Goal: Answer question/provide support

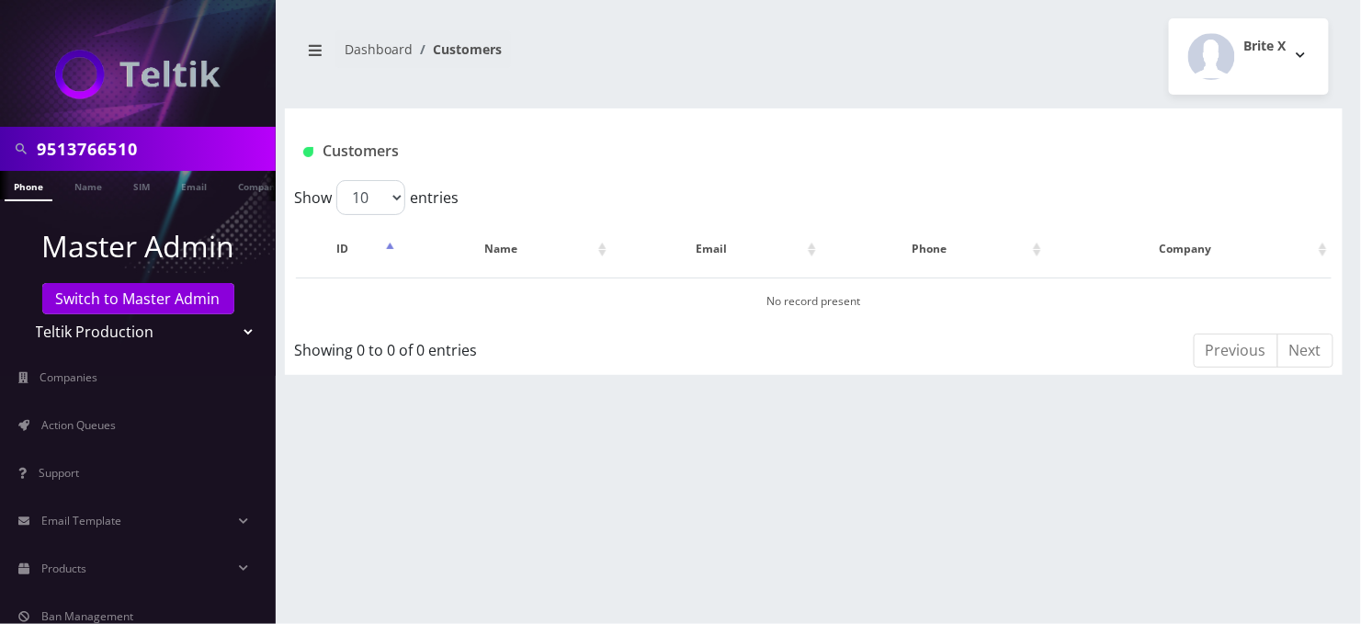
click at [53, 131] on input "9513766510" at bounding box center [154, 148] width 234 height 35
paste input "[PERSON_NAME]"
type input "[PERSON_NAME]"
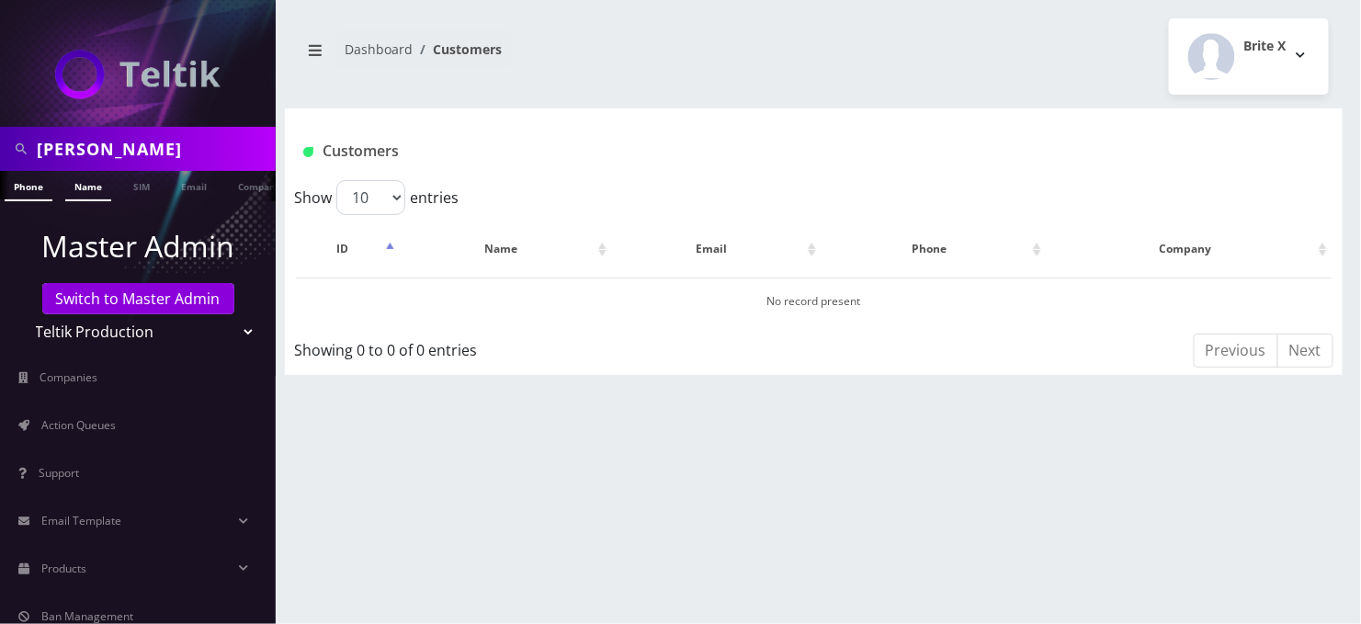
click at [86, 183] on link "Name" at bounding box center [88, 186] width 46 height 30
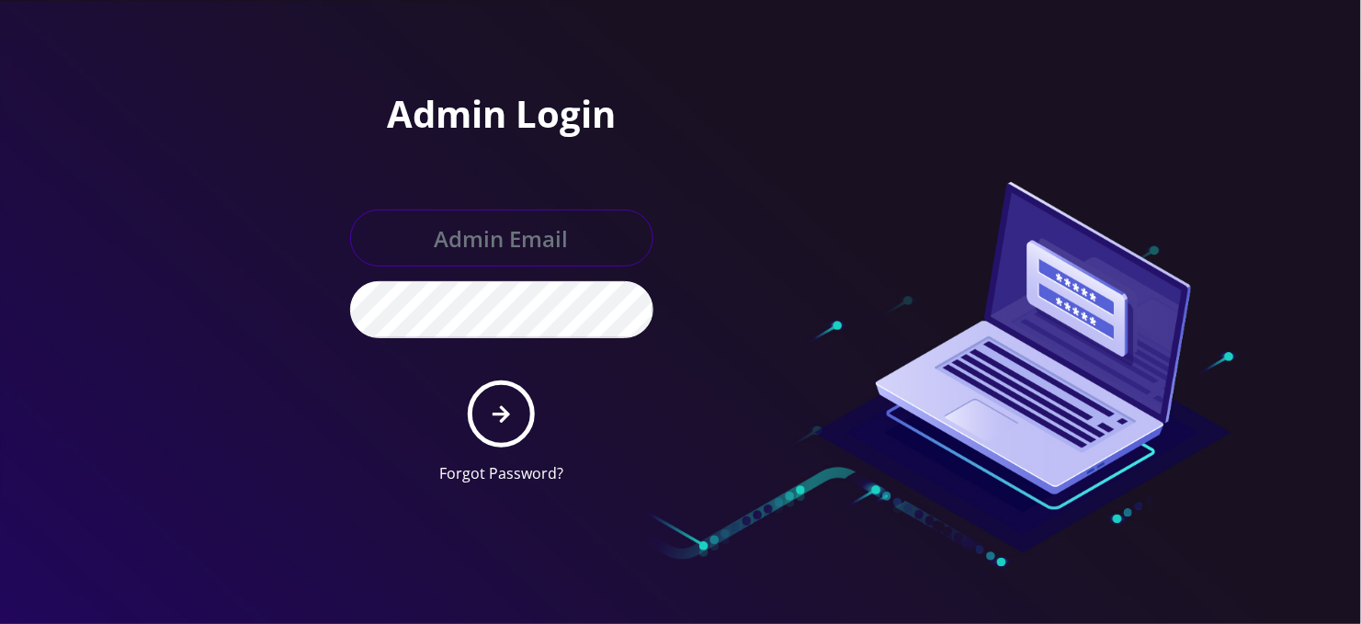
type input "[EMAIL_ADDRESS][DOMAIN_NAME]"
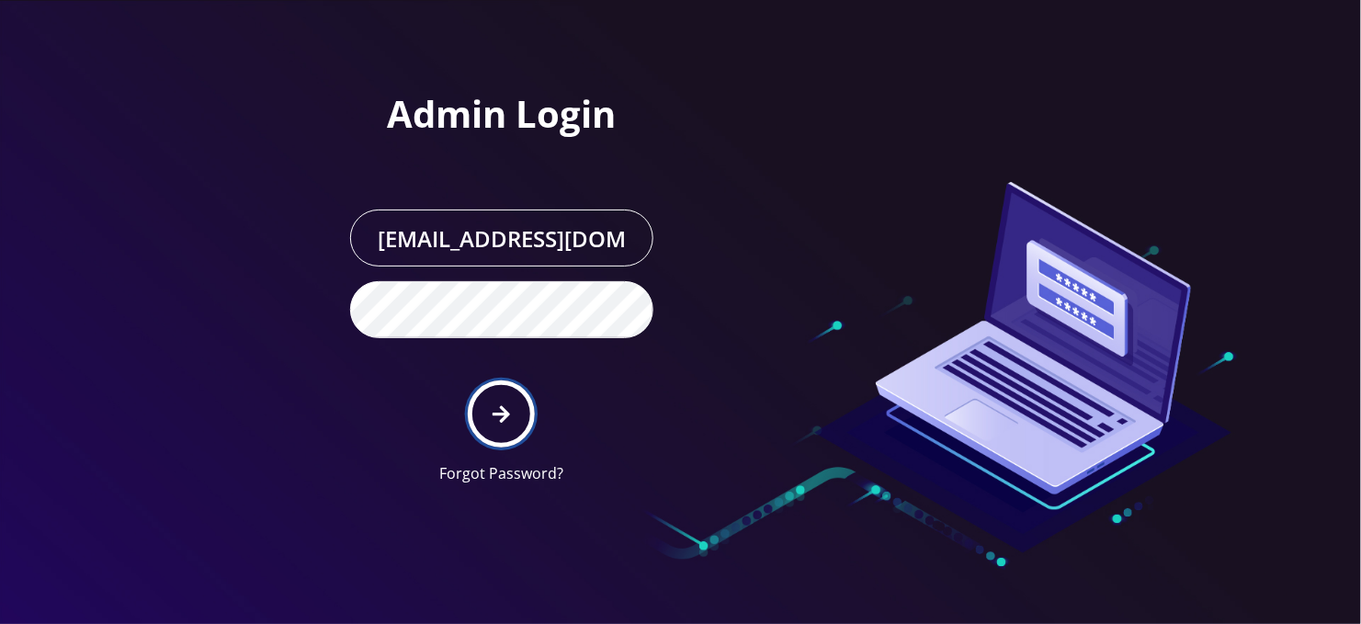
click at [503, 415] on icon "submit" at bounding box center [501, 414] width 17 height 20
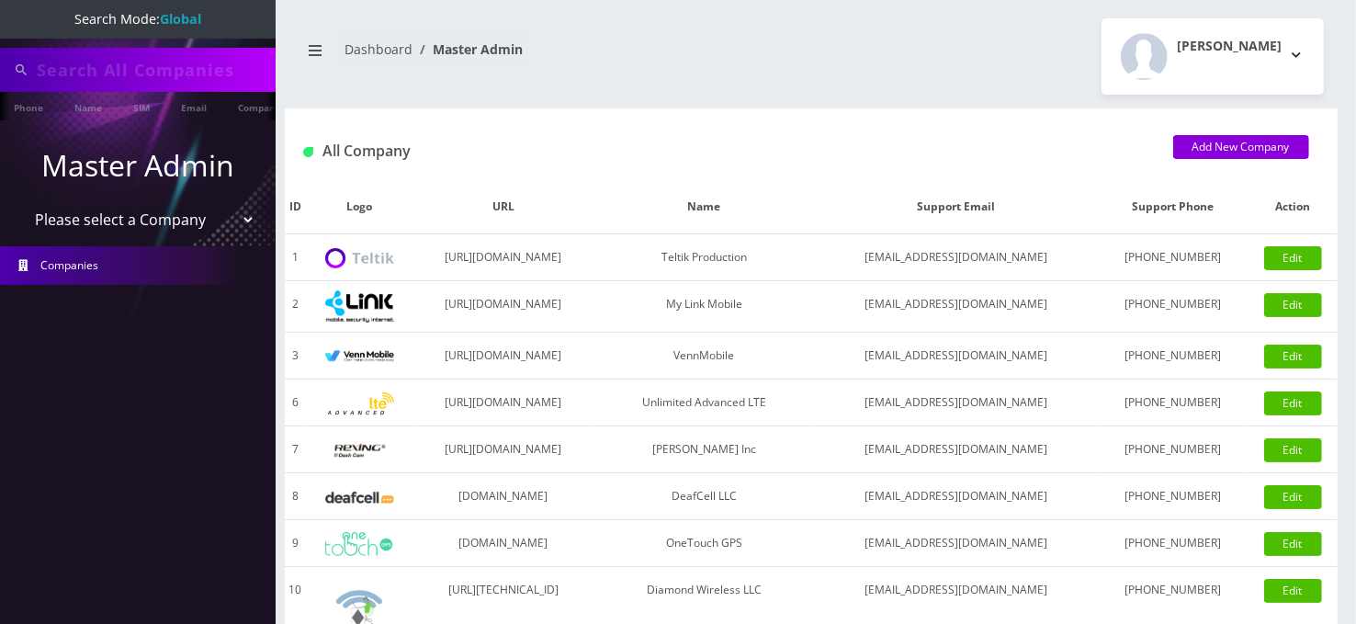
type input "[PERSON_NAME]"
click at [77, 104] on link "Name" at bounding box center [88, 107] width 46 height 30
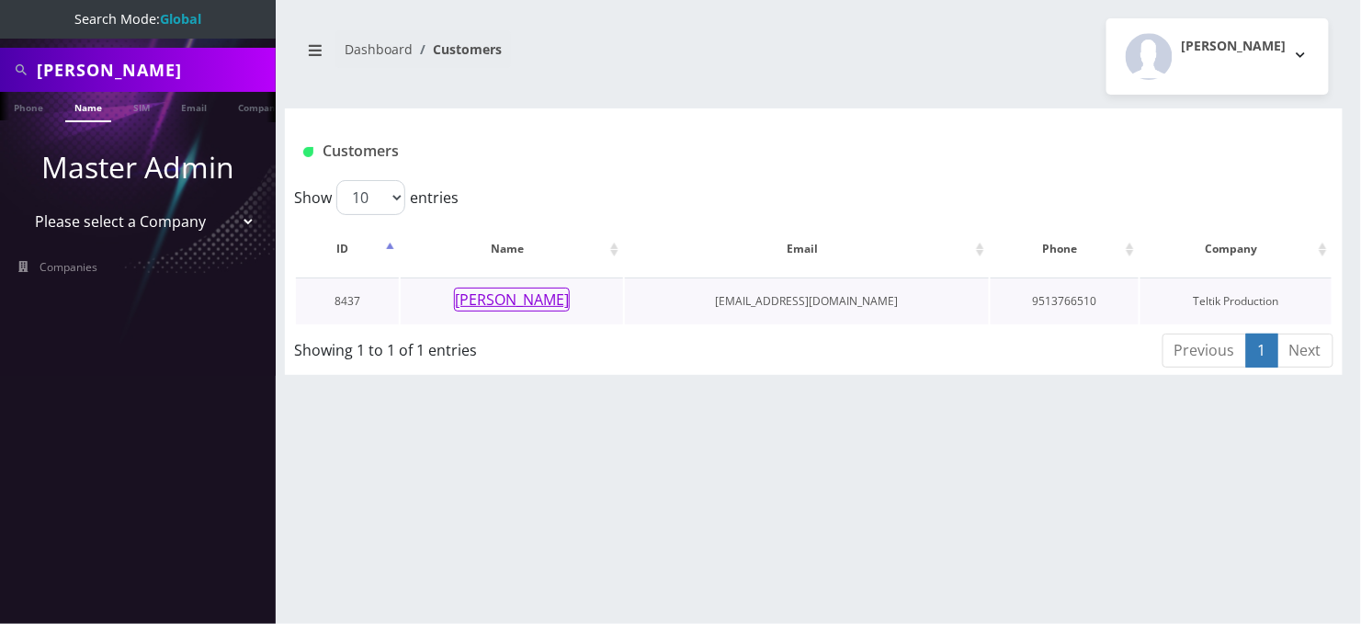
click at [540, 292] on button "[PERSON_NAME]" at bounding box center [512, 300] width 116 height 24
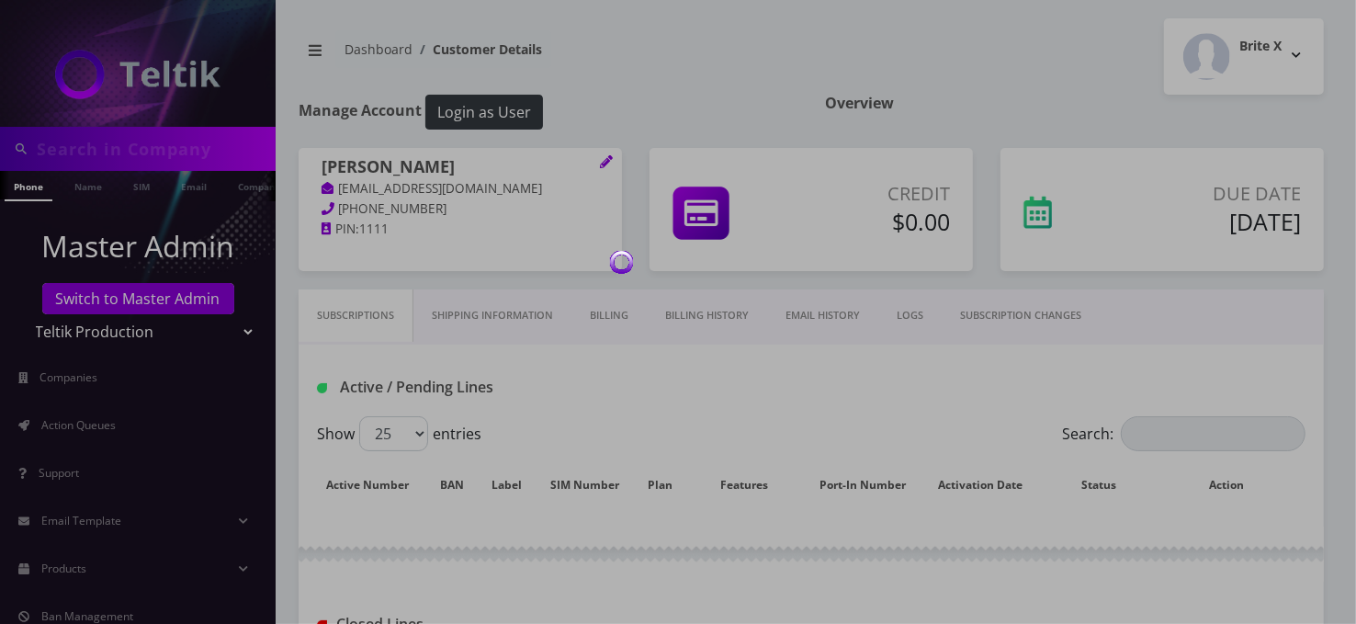
type input "[PERSON_NAME]"
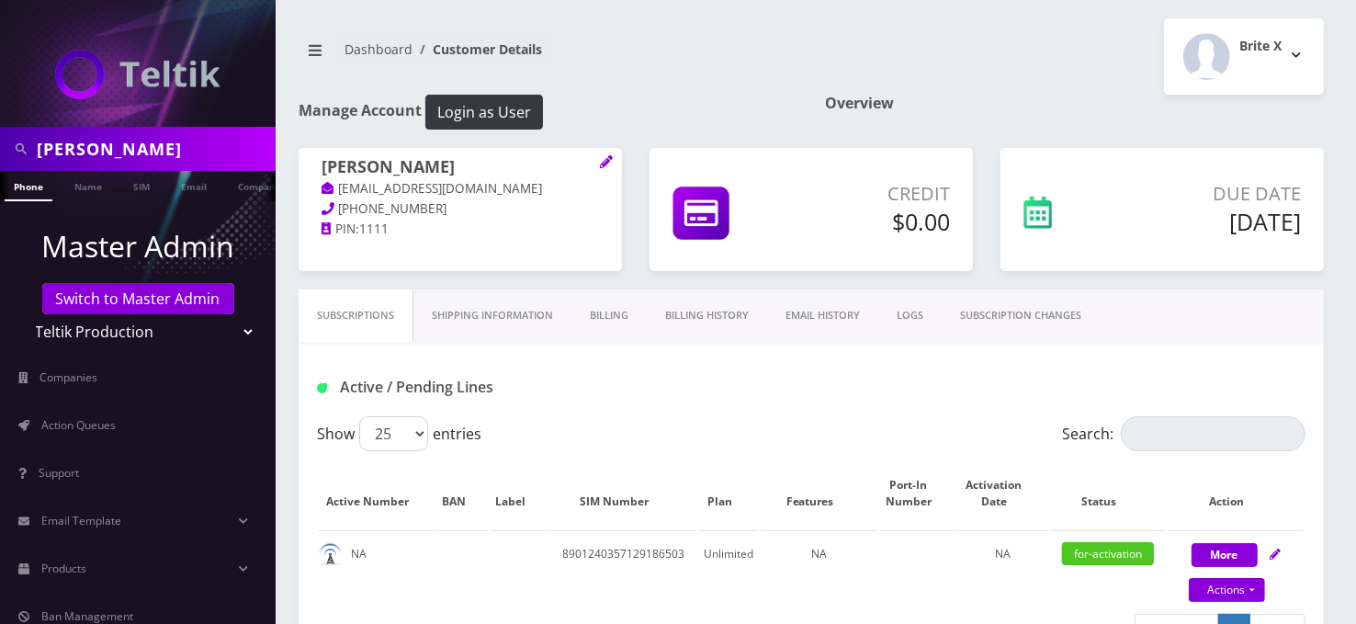
click at [839, 314] on link "EMAIL HISTORY" at bounding box center [822, 315] width 111 height 52
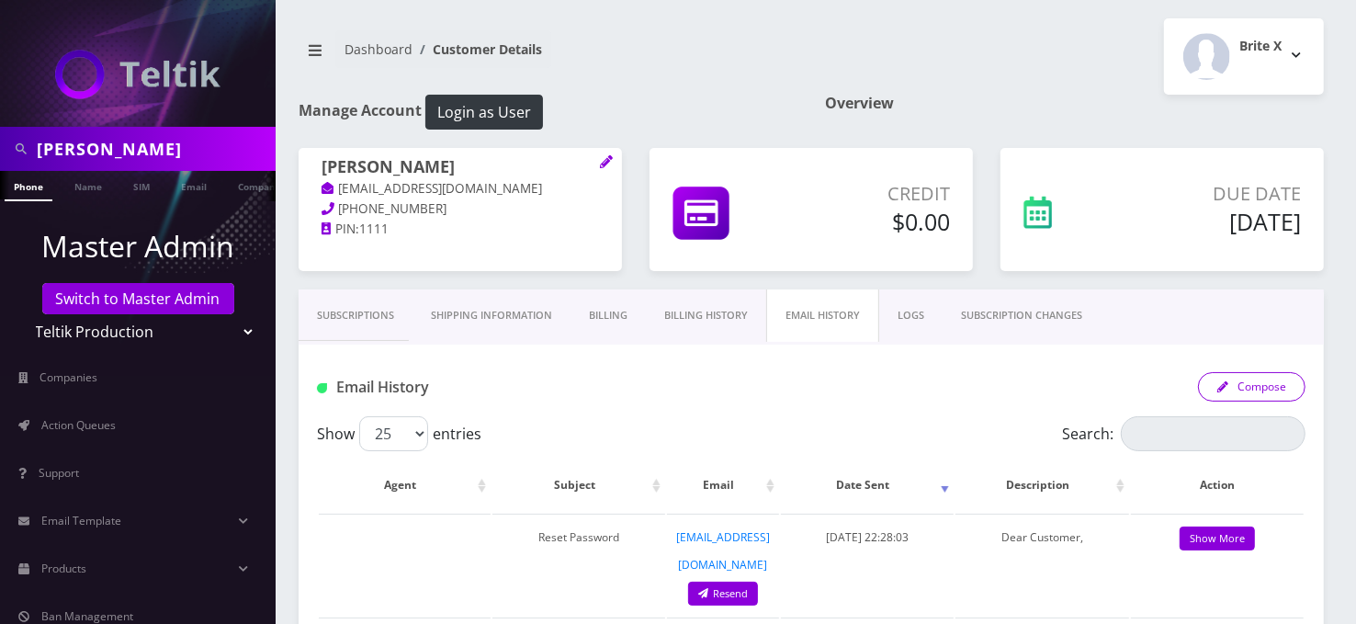
click at [1241, 380] on button "Compose" at bounding box center [1252, 386] width 108 height 29
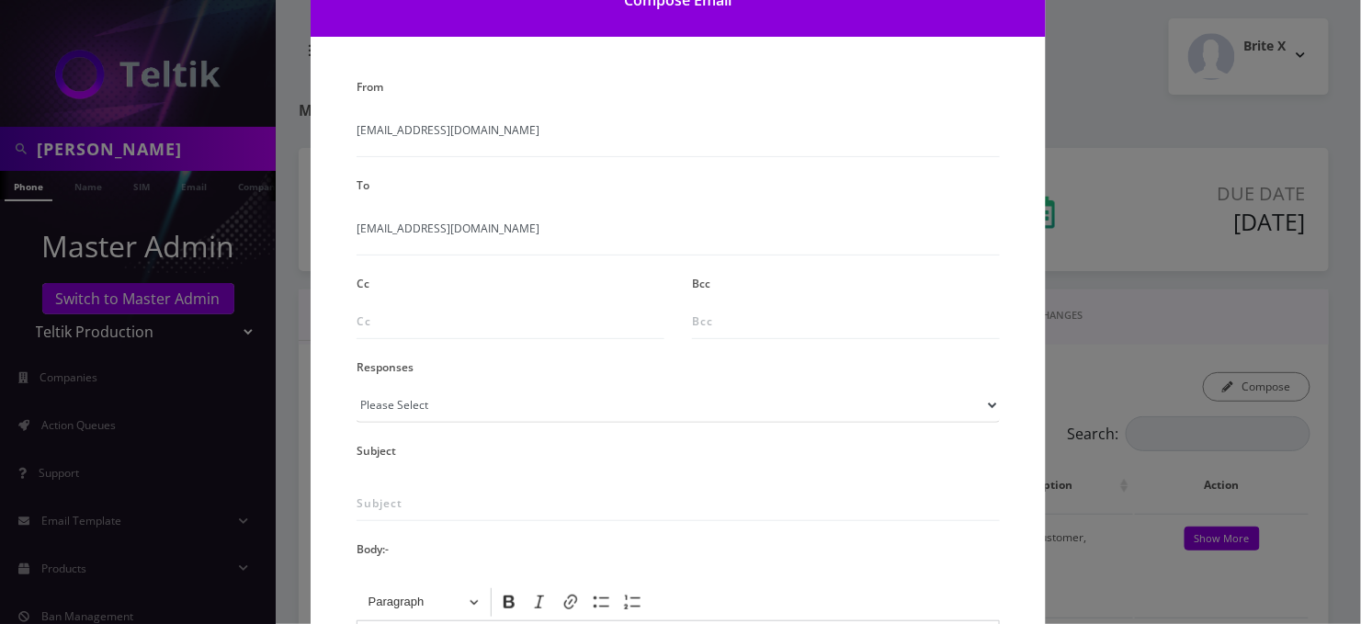
scroll to position [122, 0]
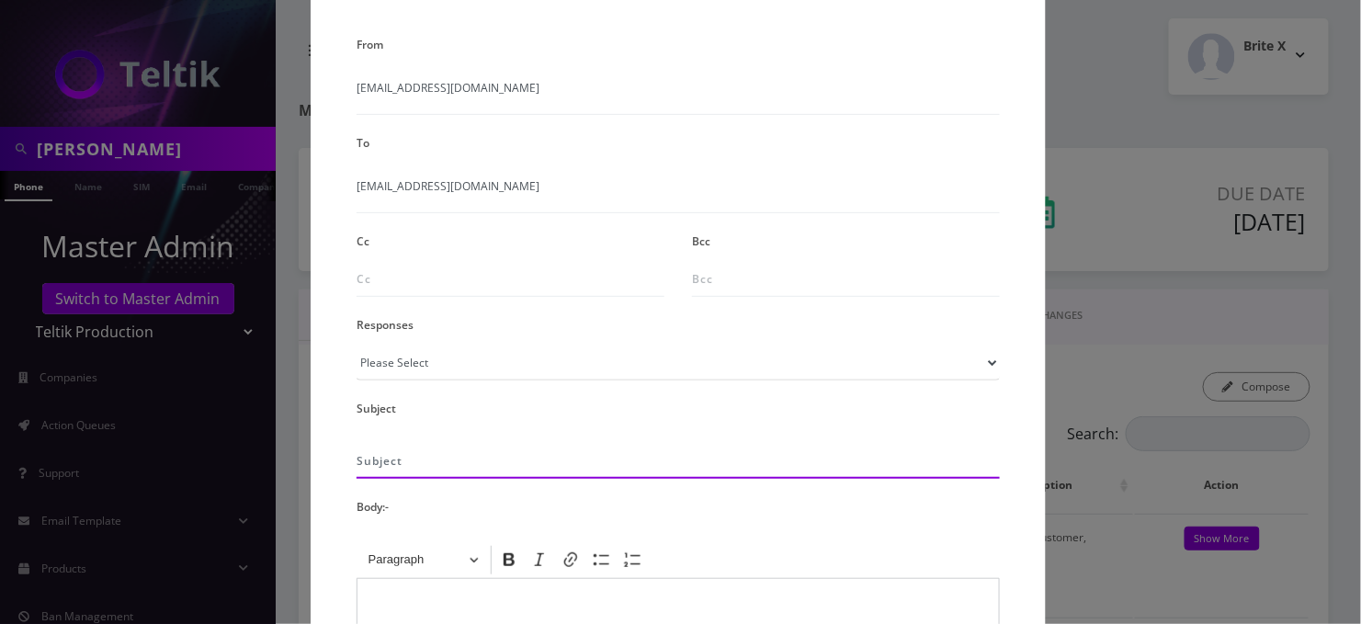
click at [451, 465] on input "text" at bounding box center [678, 461] width 643 height 35
type input "Tracking Info"
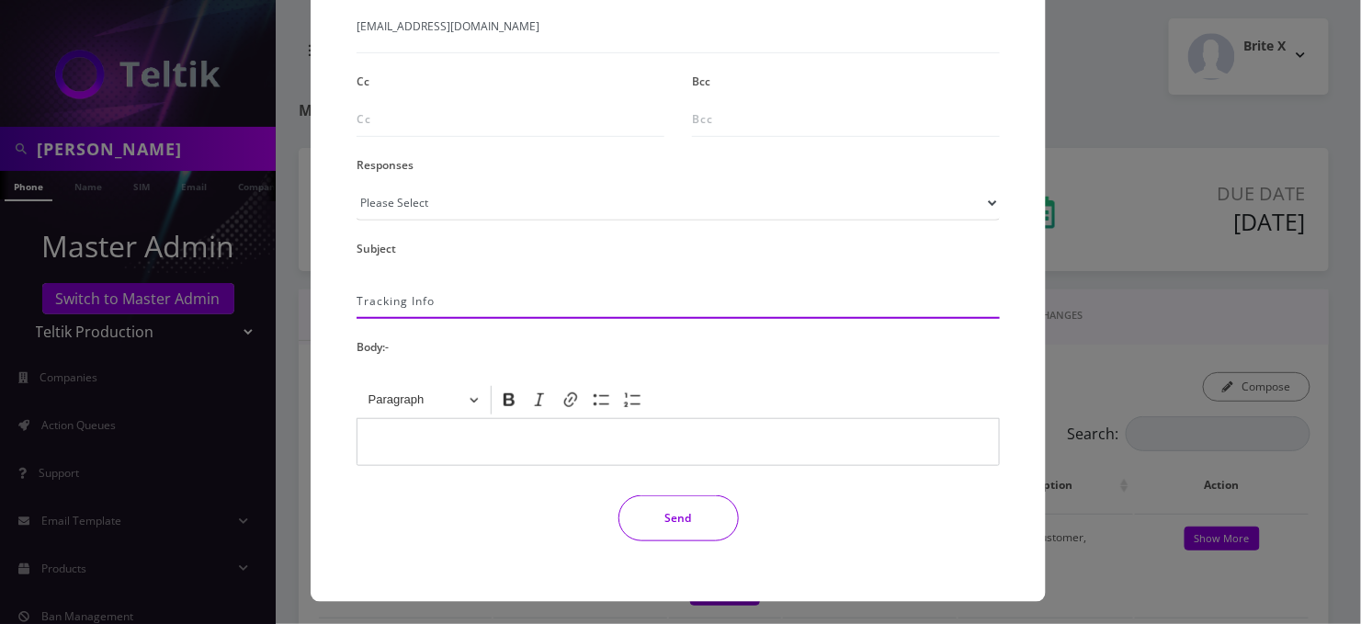
scroll to position [287, 0]
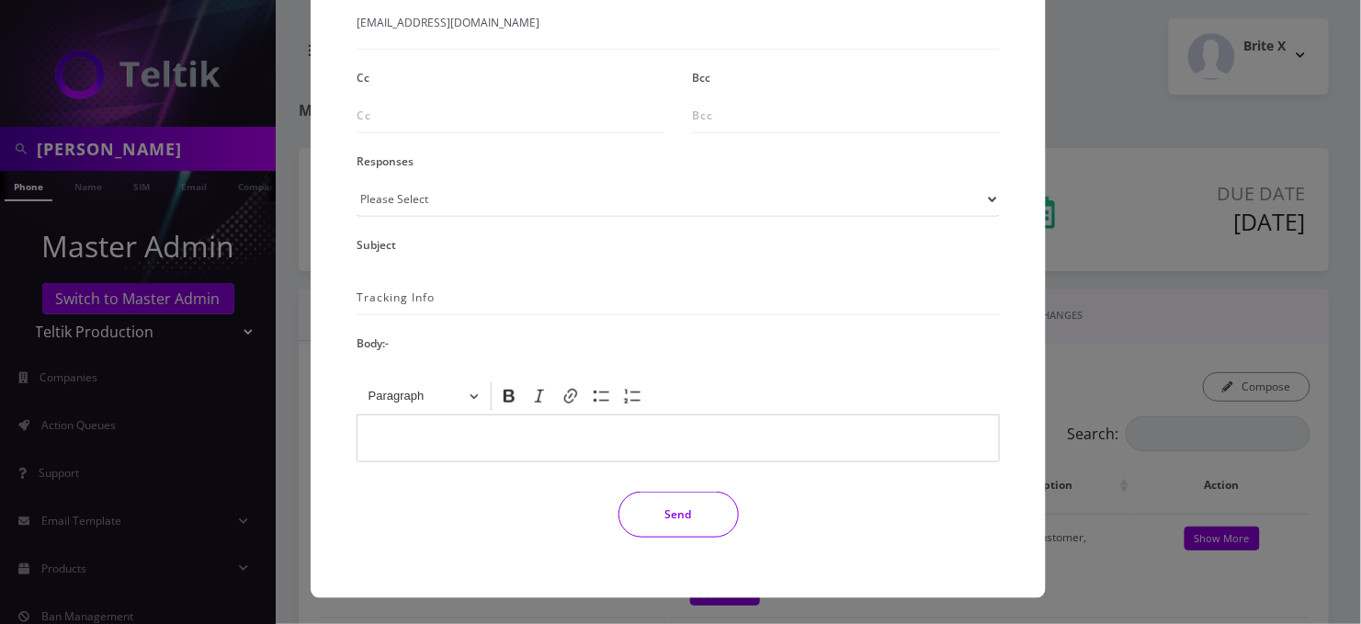
click at [419, 442] on p "Editor editing area: main. Press Alt+0 for help." at bounding box center [678, 438] width 605 height 27
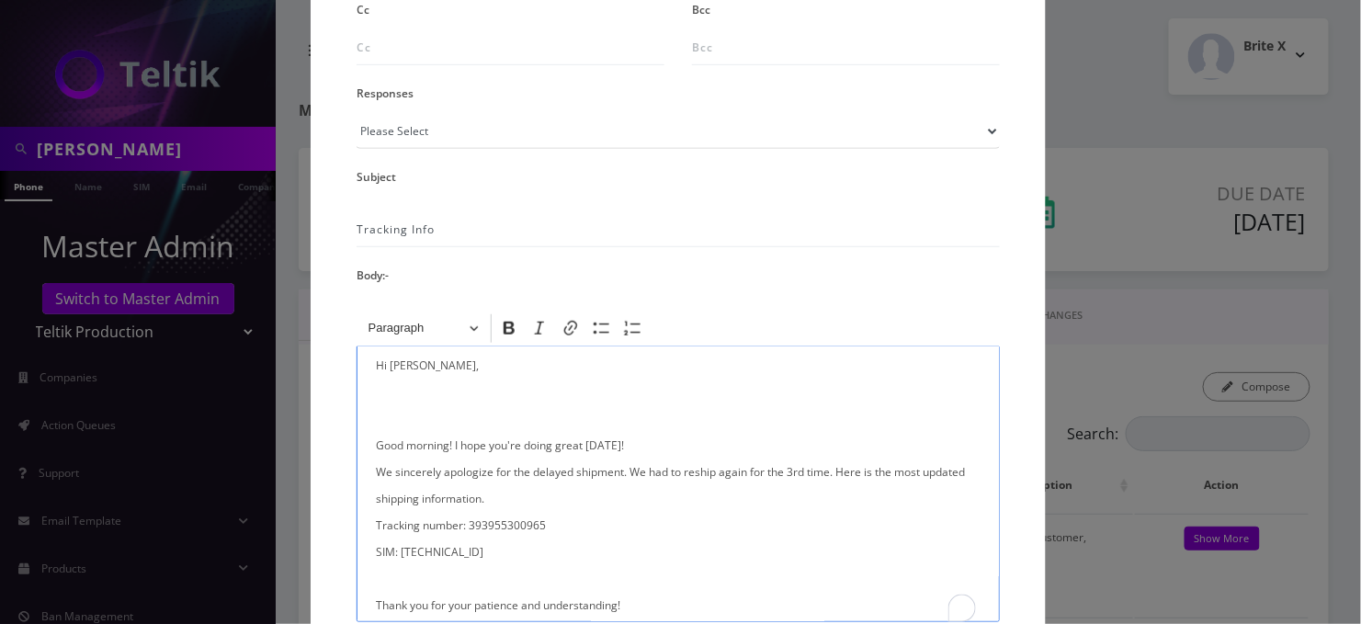
scroll to position [0, 0]
click at [453, 441] on p "Hi George, Good morning! I hope you're doing great today! We sincerely apologiz…" at bounding box center [678, 557] width 605 height 400
click at [460, 428] on p "Hi George, Good morning! I hope you're doing great today! We sincerely apologiz…" at bounding box center [678, 557] width 605 height 400
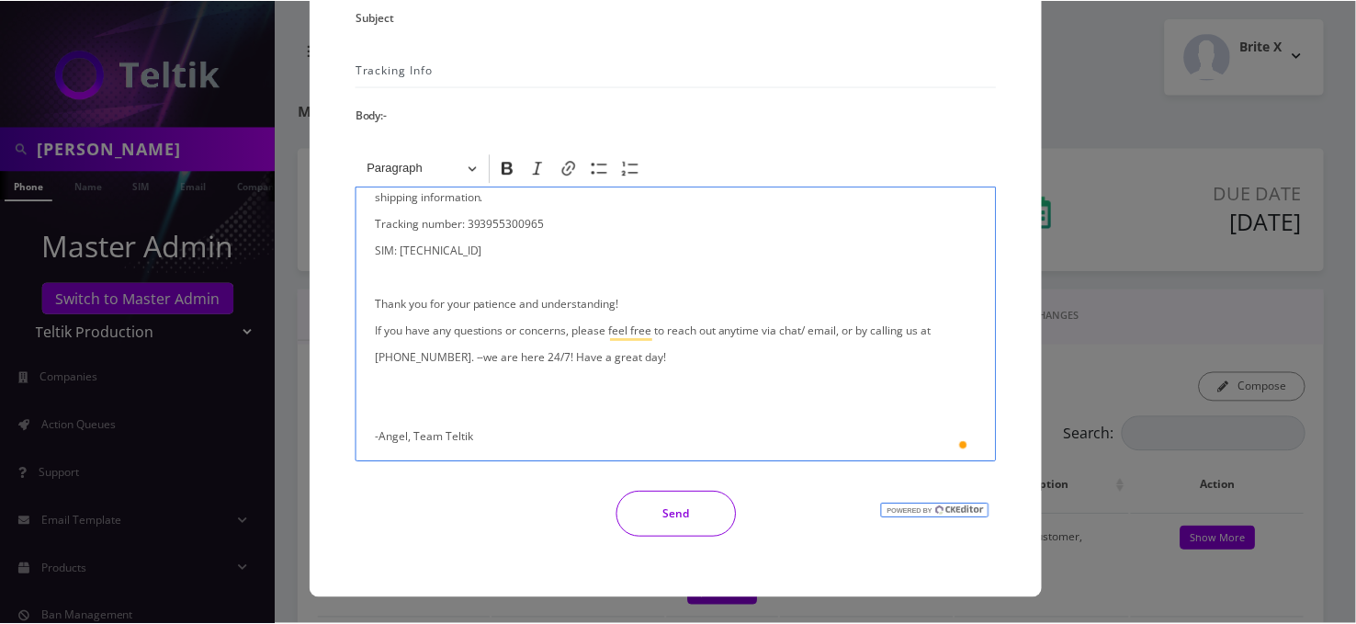
scroll to position [119, 0]
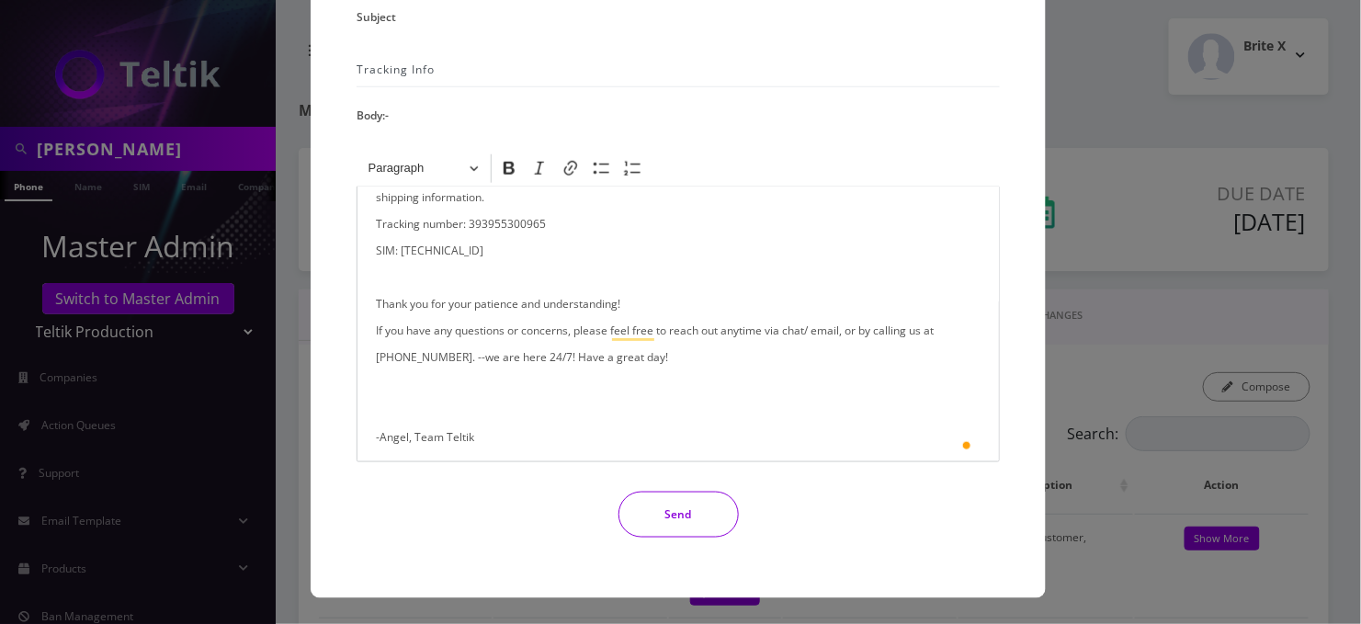
click at [663, 507] on button "Send" at bounding box center [678, 515] width 120 height 46
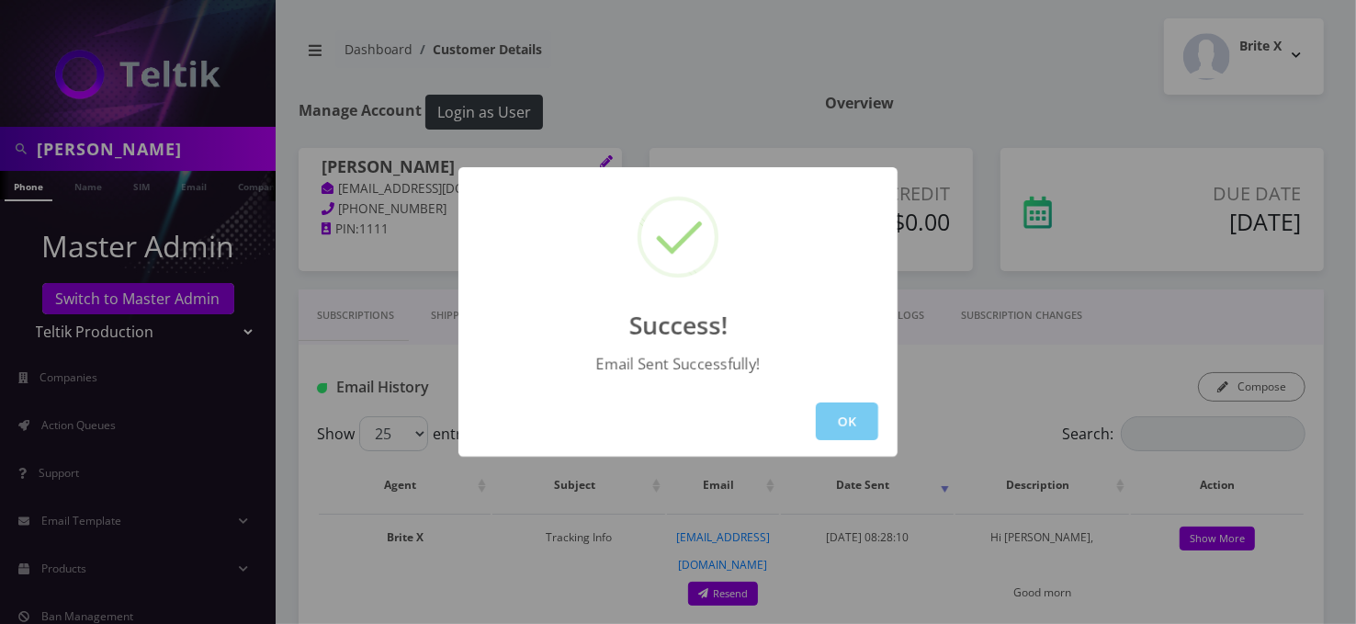
click at [865, 421] on button "OK" at bounding box center [847, 422] width 62 height 38
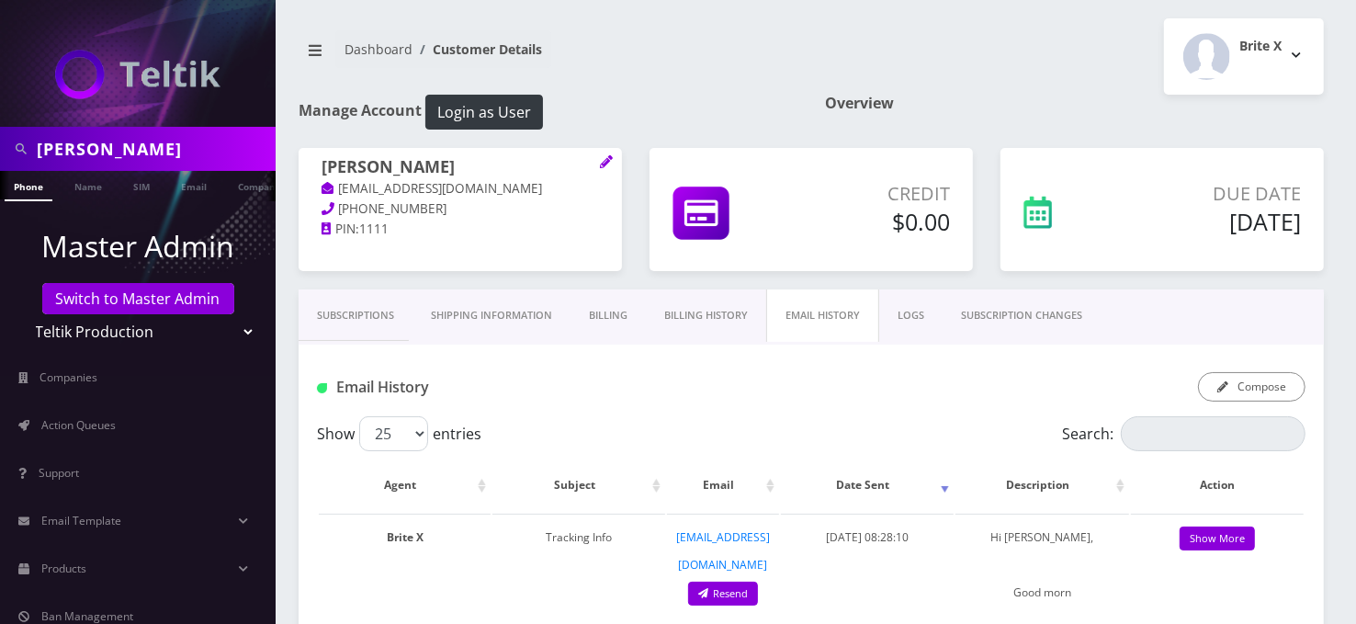
click at [373, 315] on link "Subscriptions" at bounding box center [356, 315] width 114 height 52
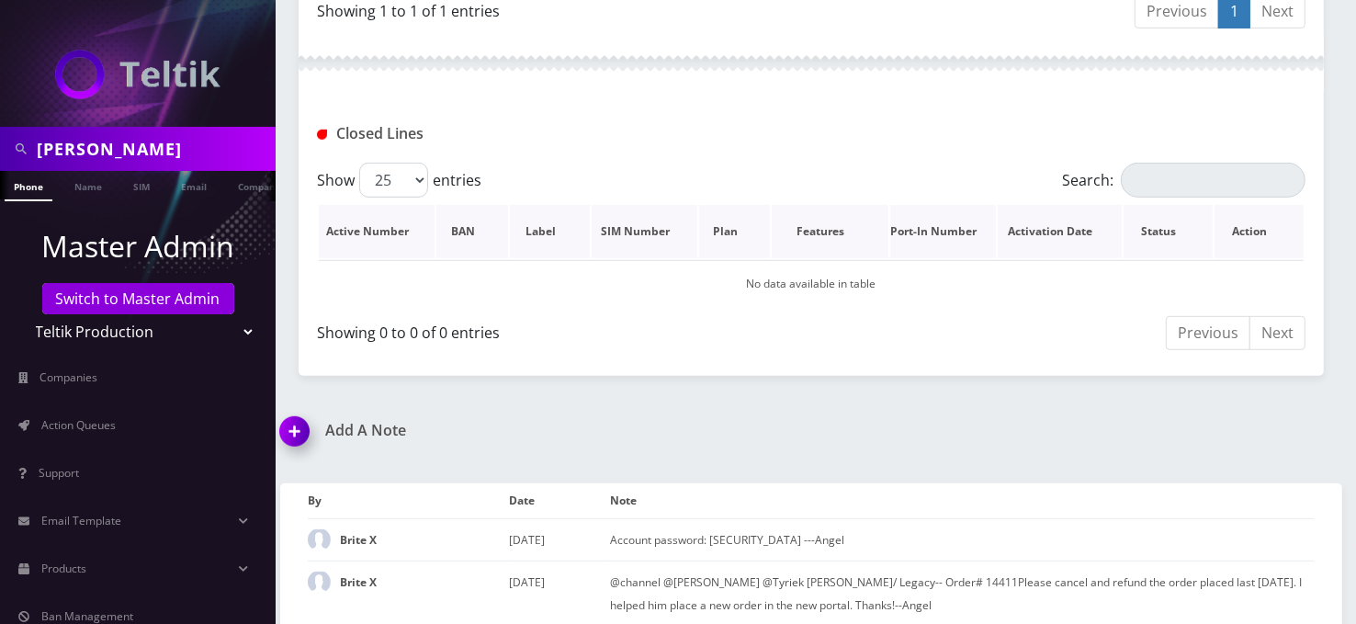
scroll to position [653, 0]
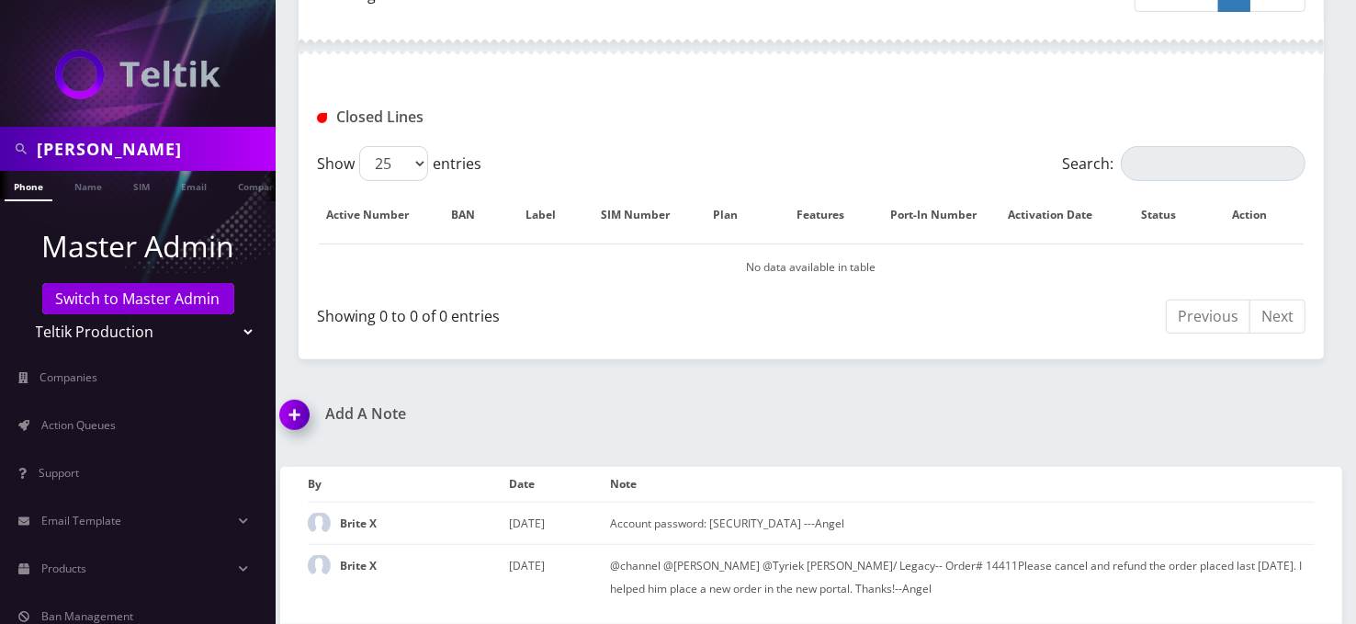
click at [655, 42] on div at bounding box center [812, 46] width 1026 height 55
click at [297, 399] on img at bounding box center [298, 421] width 54 height 54
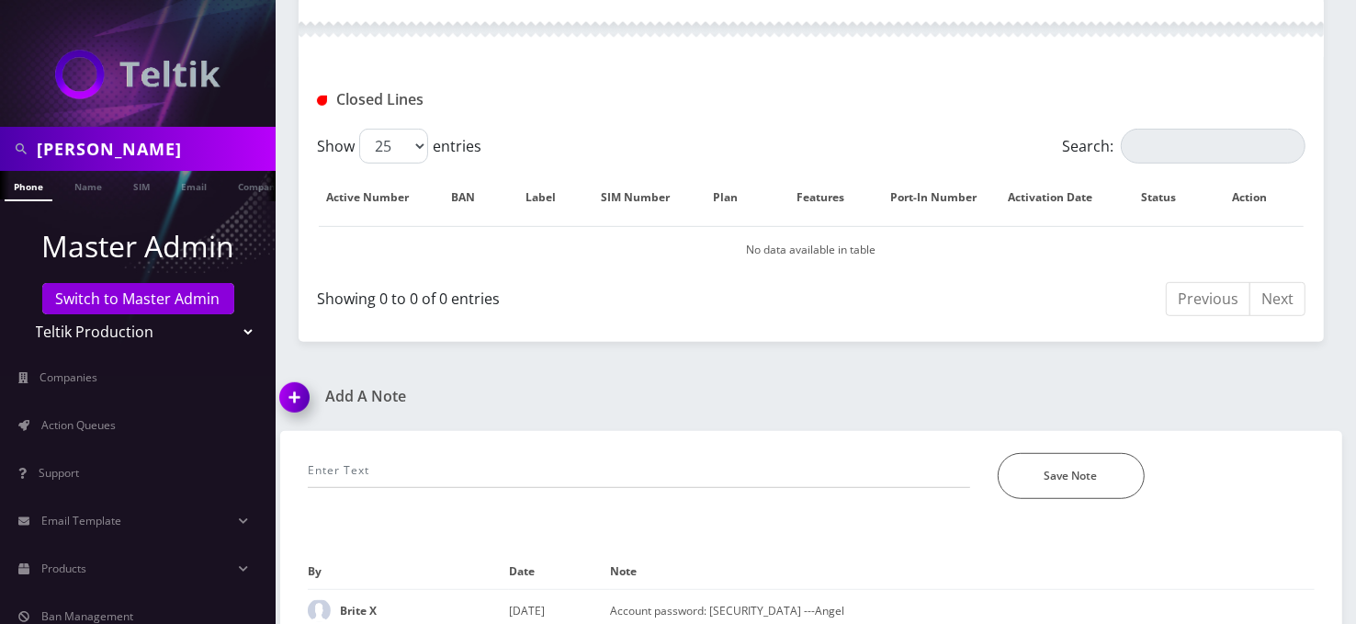
scroll to position [758, 0]
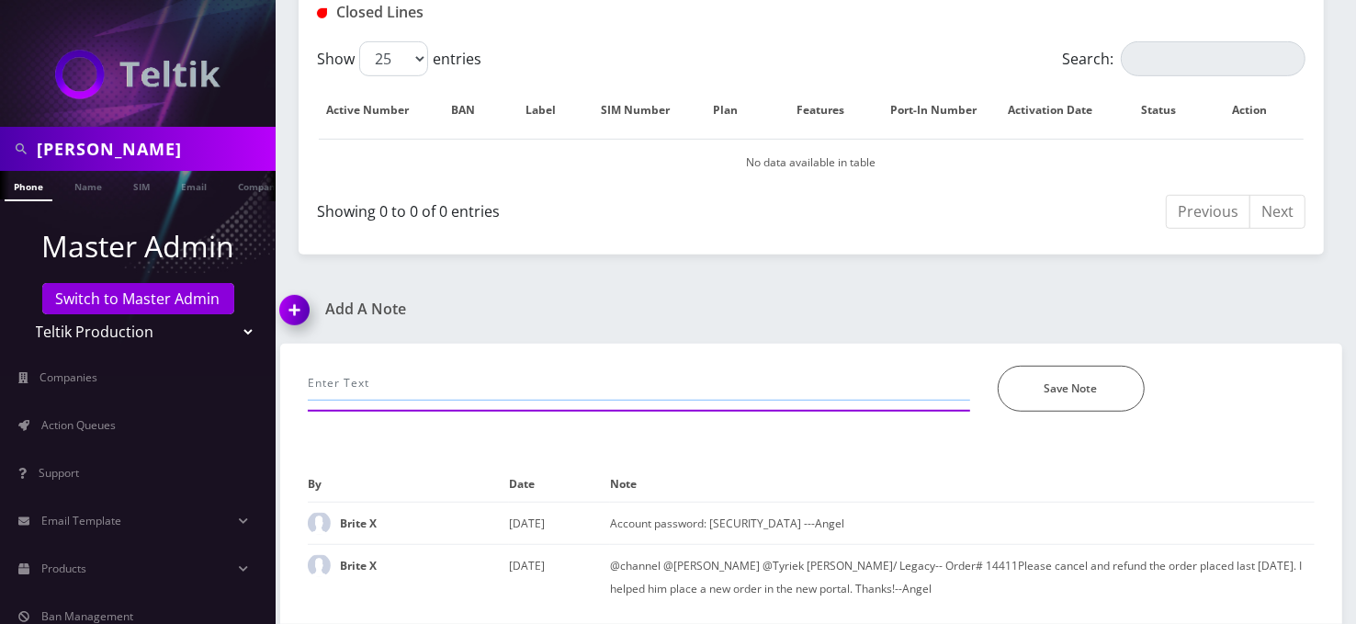
click at [391, 366] on input "text" at bounding box center [639, 383] width 663 height 35
paste input "Had to reship it again. Here is the most updated shipping information 393955300…"
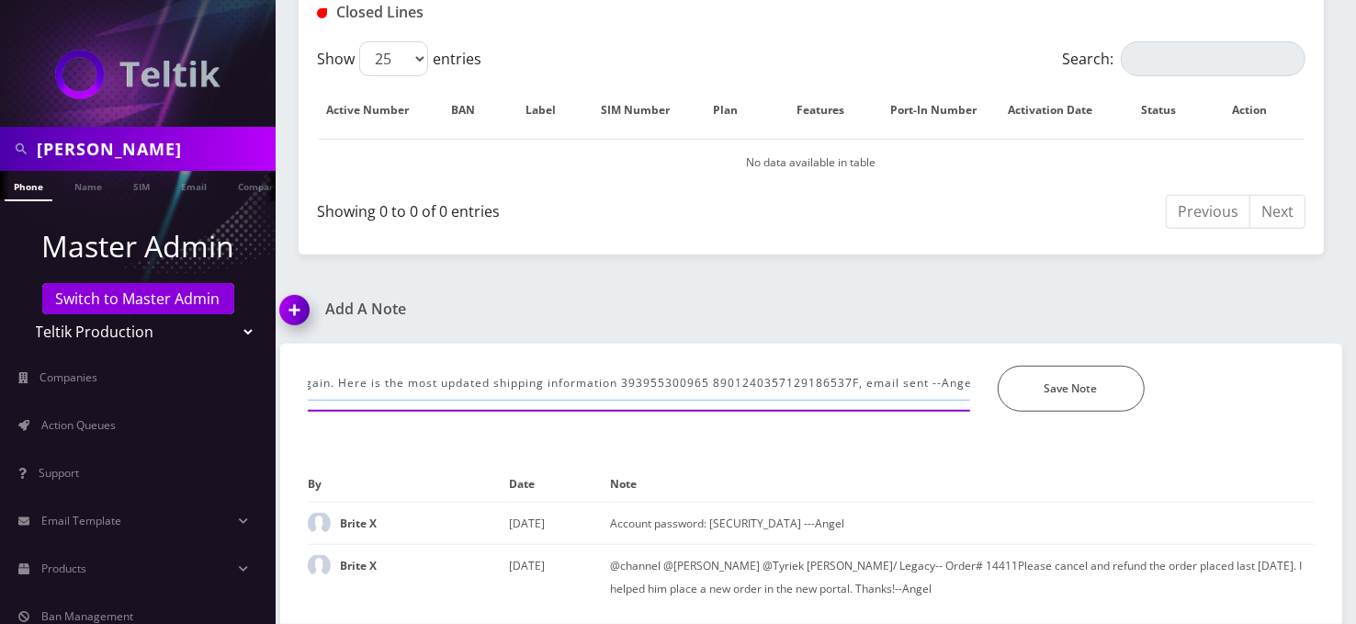
scroll to position [0, 179]
type input "Per Tyriek: Had to reship it again. Here is the most updated shipping informati…"
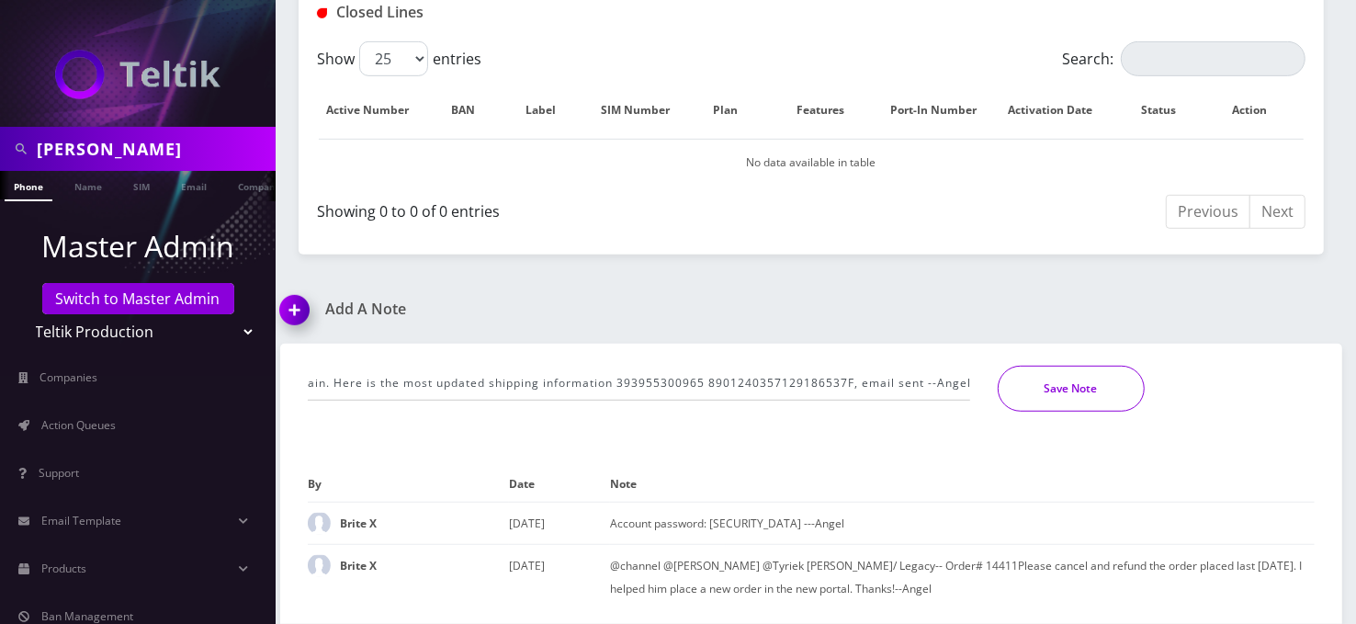
click at [1094, 378] on button "Save Note" at bounding box center [1071, 389] width 147 height 46
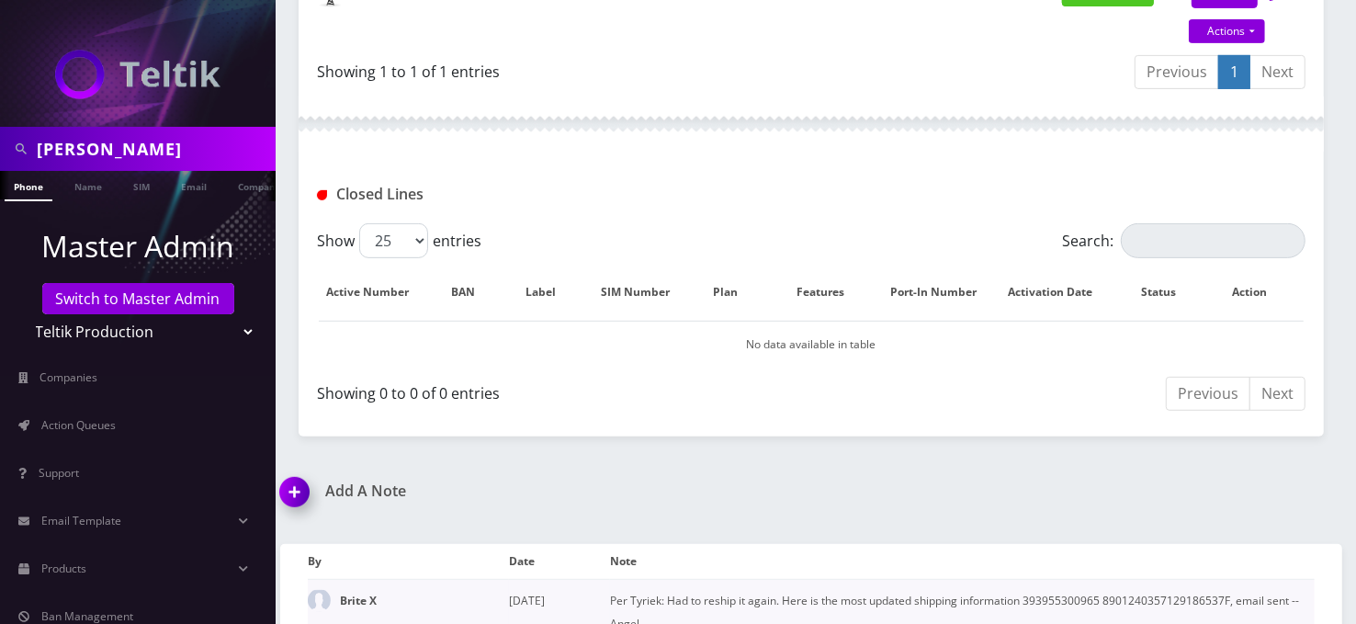
scroll to position [718, 0]
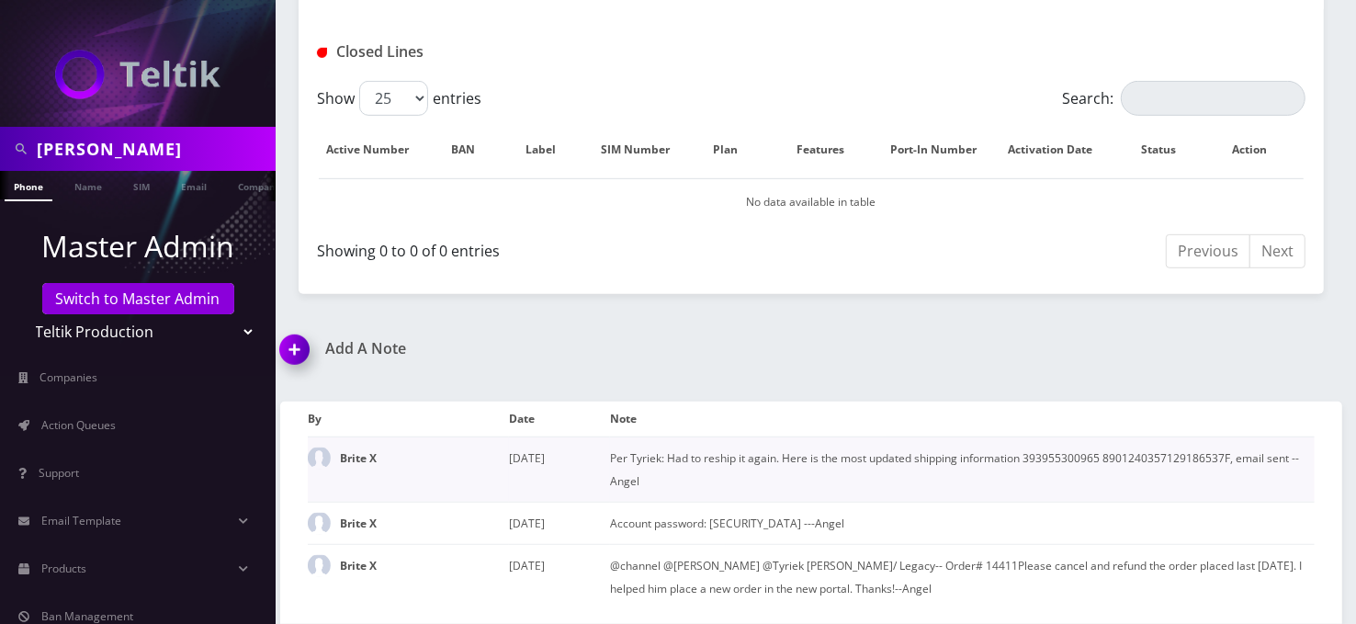
click at [1183, 439] on td "Per Tyriek: Had to reship it again. Here is the most updated shipping informati…" at bounding box center [962, 469] width 705 height 65
copy td "8901240357129186537F"
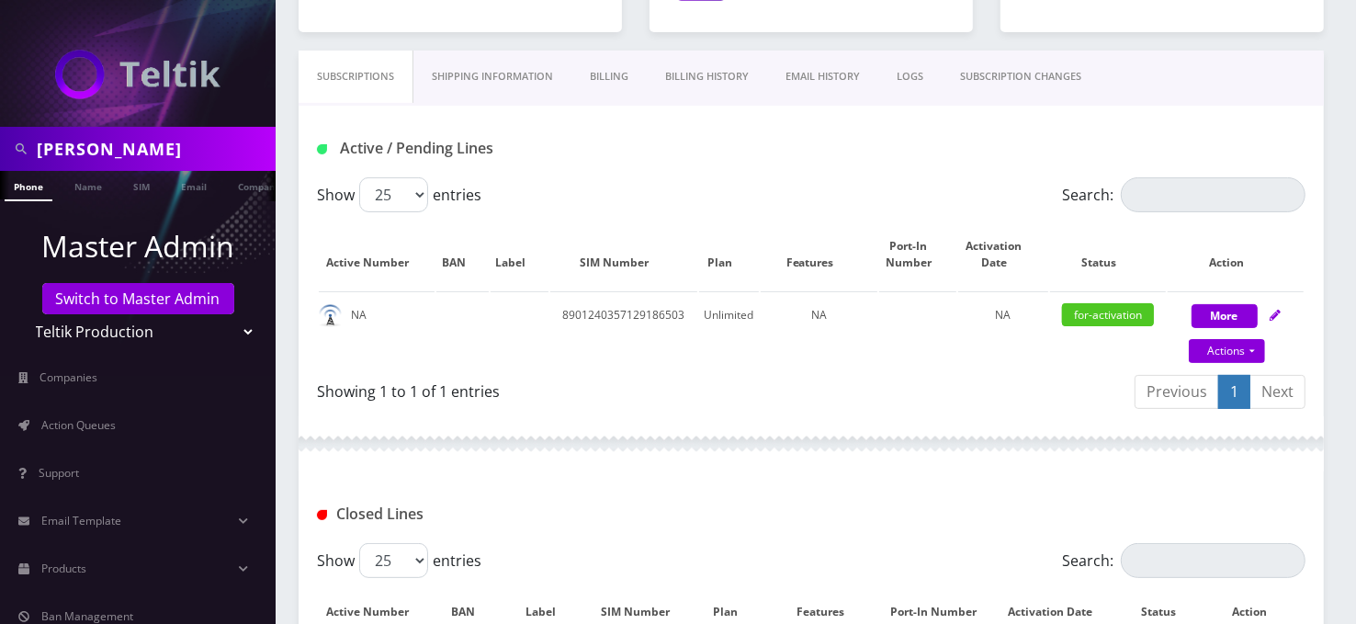
scroll to position [228, 0]
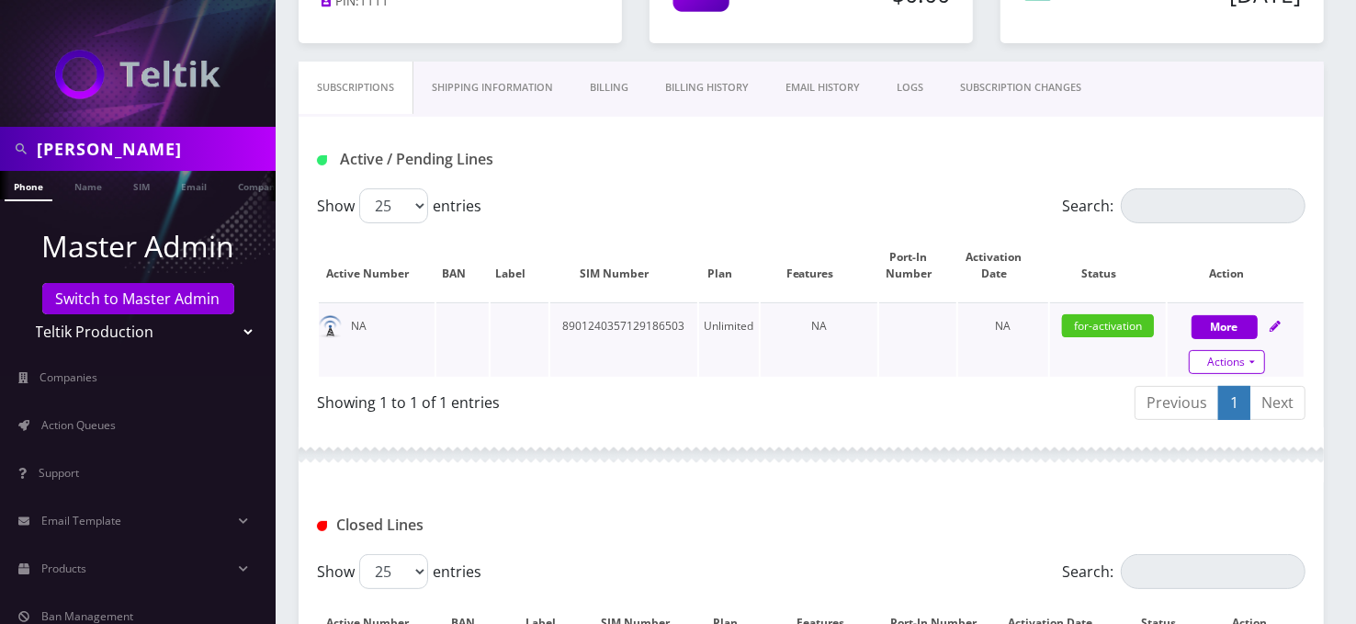
click at [1252, 354] on link "Actions" at bounding box center [1227, 362] width 76 height 24
select select "3-in-1 SIM Kit"
select select "45"
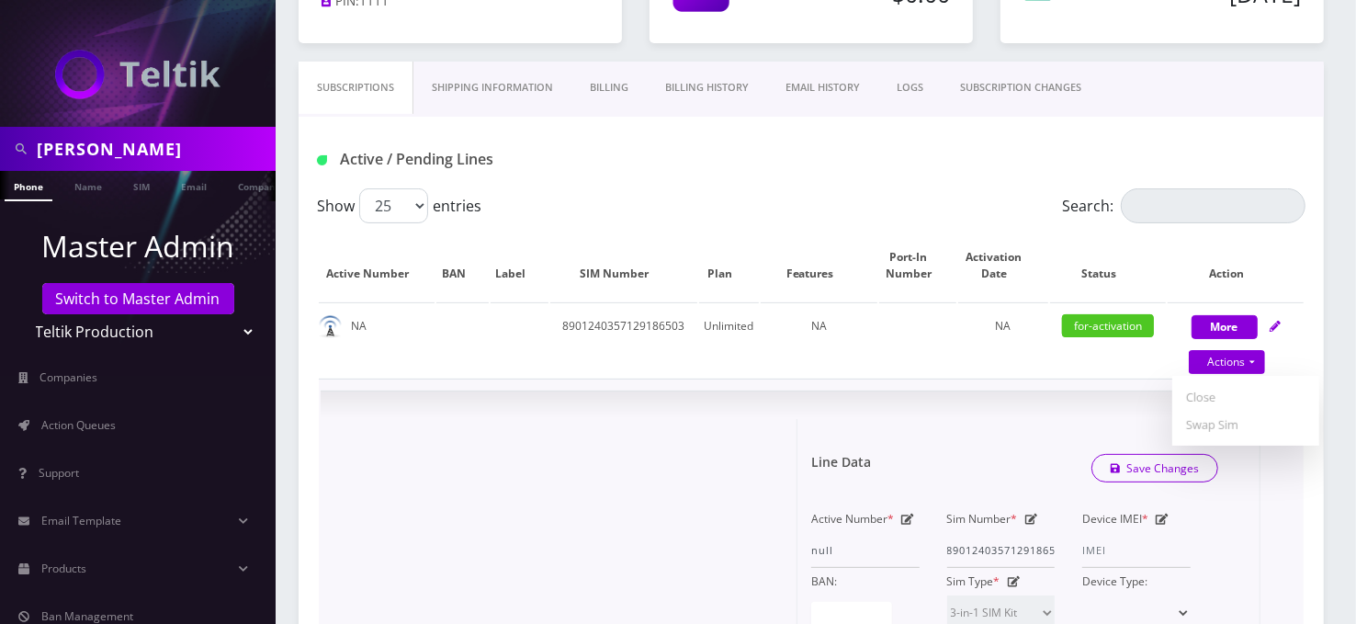
click at [1038, 516] on icon at bounding box center [1032, 519] width 13 height 11
click at [994, 544] on input "8901240357129186503" at bounding box center [1001, 550] width 108 height 35
paste input "37F"
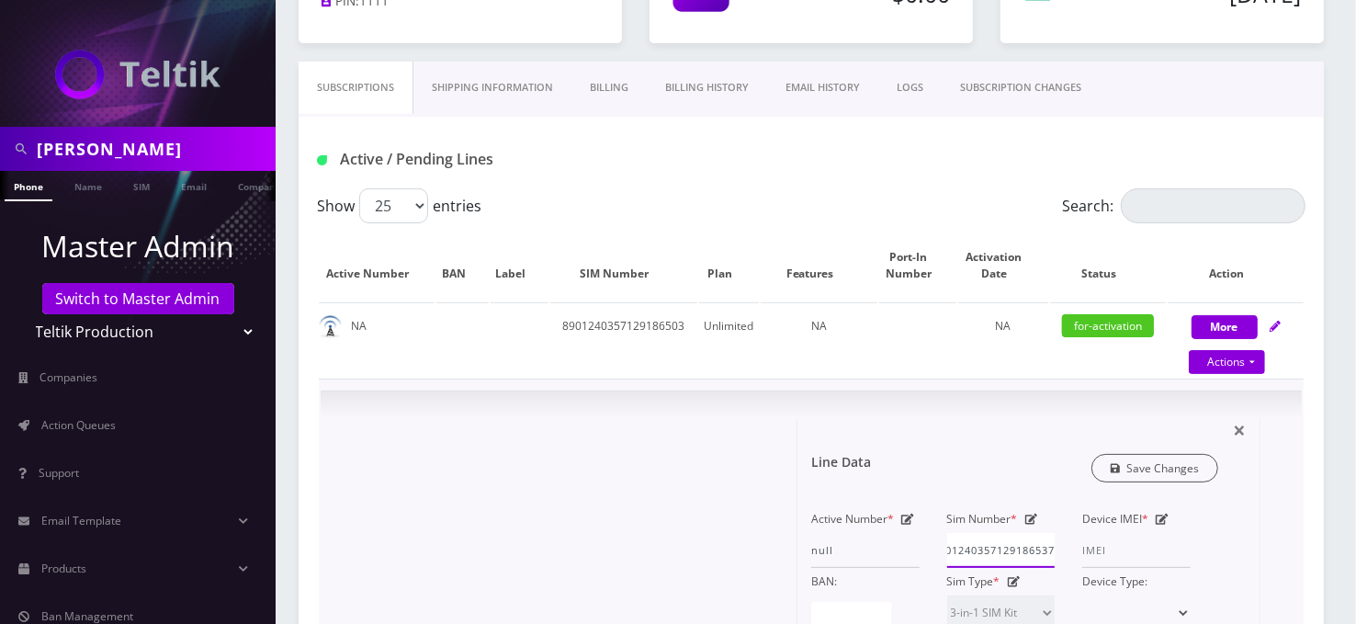
type input "8901240357129186537"
click at [1150, 456] on link "Save Changes" at bounding box center [1156, 468] width 128 height 28
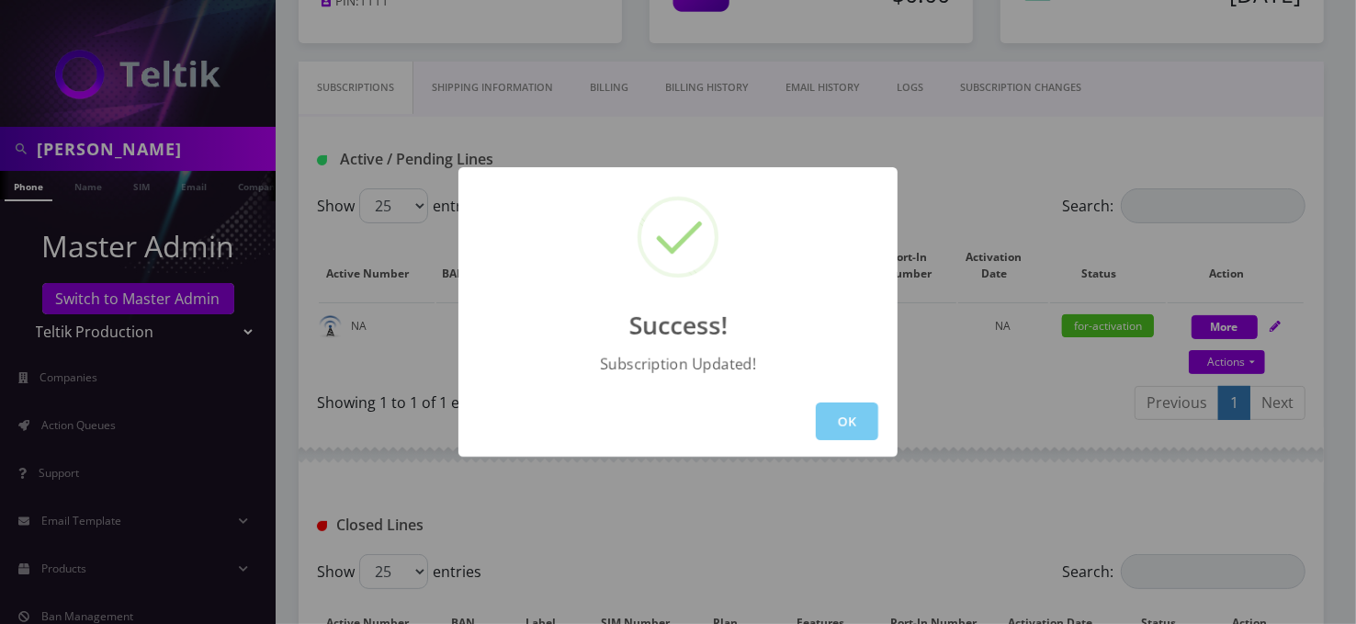
click at [845, 435] on button "OK" at bounding box center [847, 422] width 62 height 38
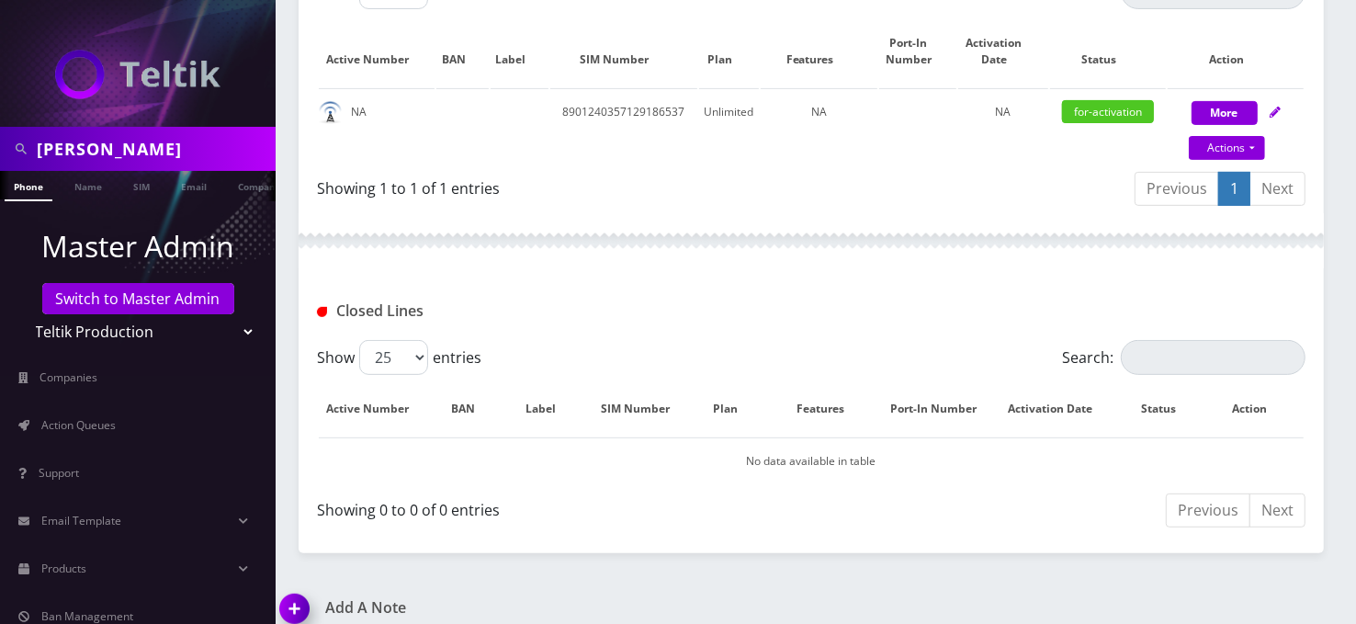
scroll to position [718, 0]
